Goal: Task Accomplishment & Management: Complete application form

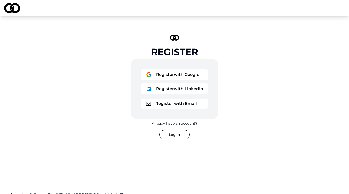
click at [182, 90] on button "Register with LinkedIn" at bounding box center [174, 88] width 67 height 11
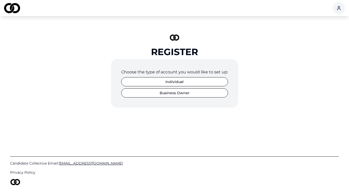
click at [172, 81] on button "Individual" at bounding box center [174, 81] width 107 height 9
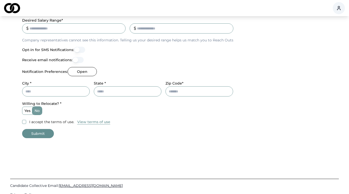
scroll to position [222, 0]
